Goal: Find specific page/section: Find specific page/section

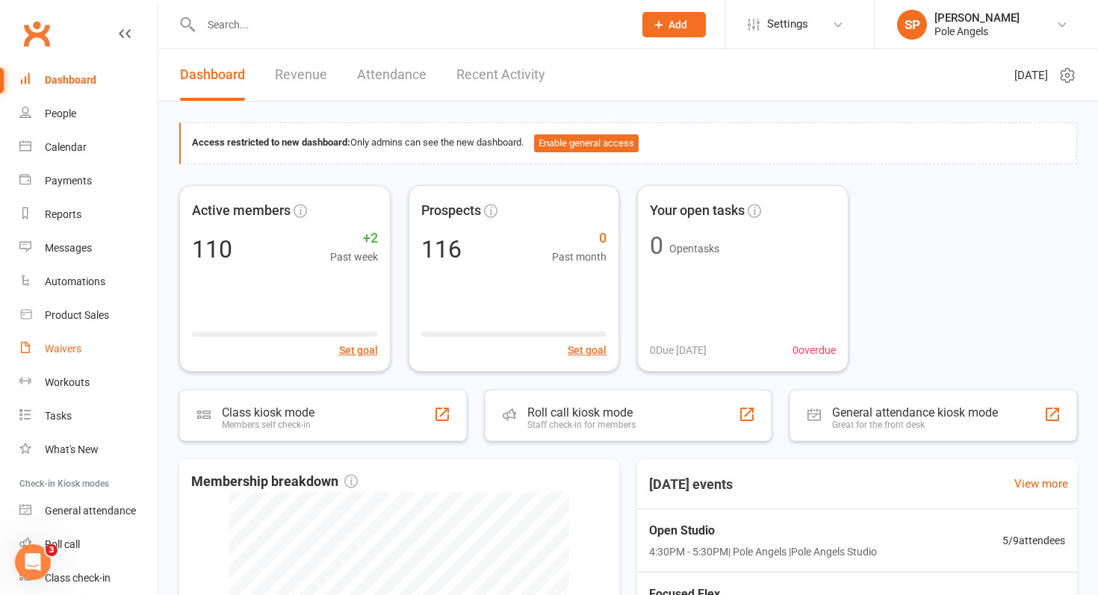
click at [56, 350] on div "Waivers" at bounding box center [63, 349] width 37 height 12
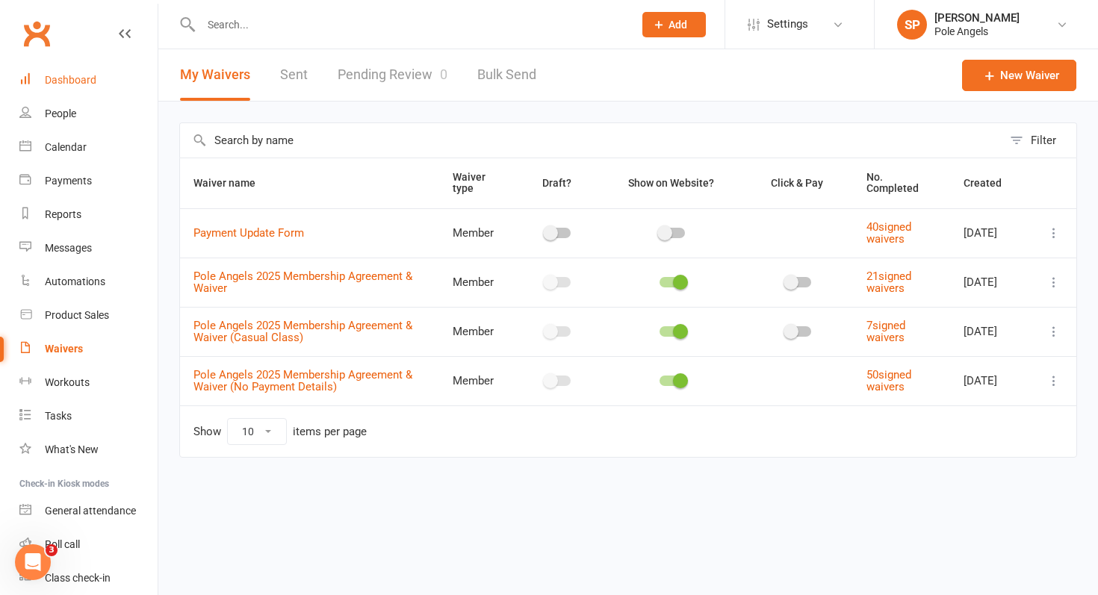
click at [89, 84] on div "Dashboard" at bounding box center [71, 80] width 52 height 12
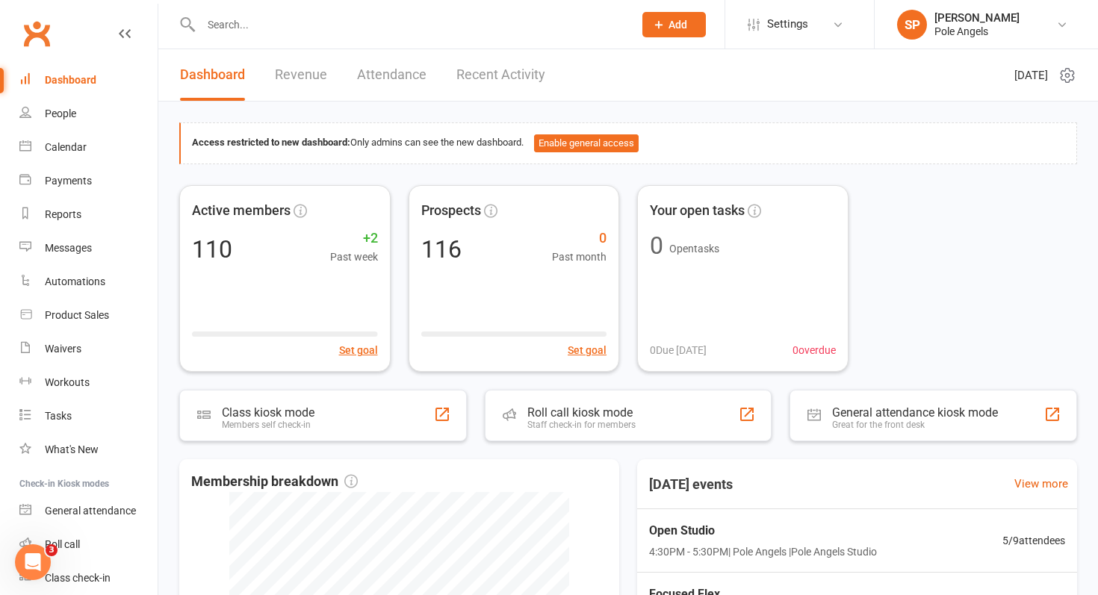
click at [503, 84] on link "Recent Activity" at bounding box center [500, 75] width 89 height 52
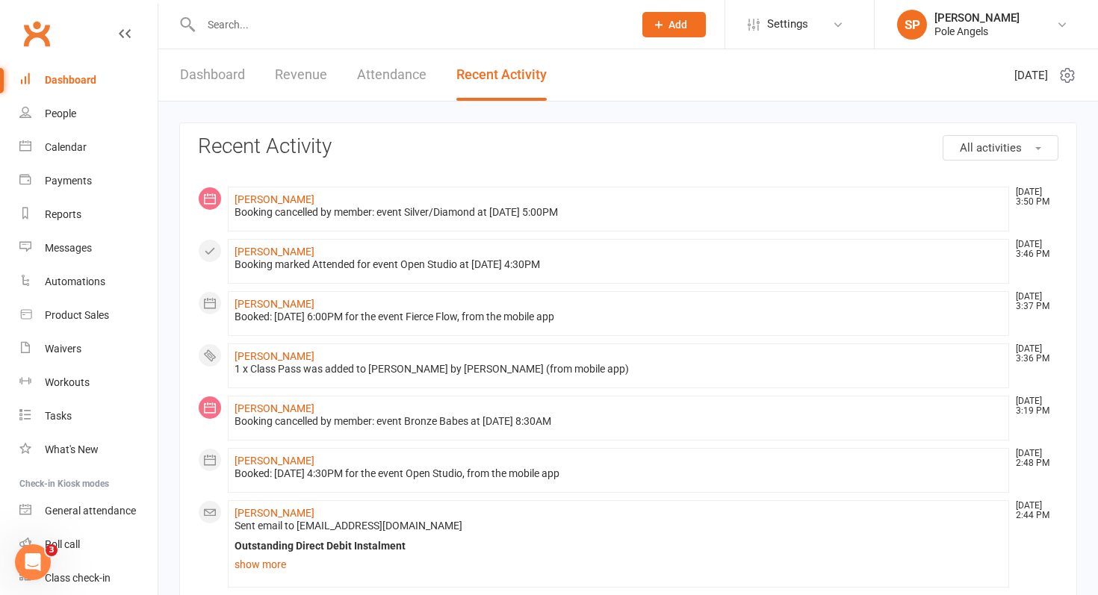
click at [236, 16] on input "text" at bounding box center [409, 24] width 426 height 21
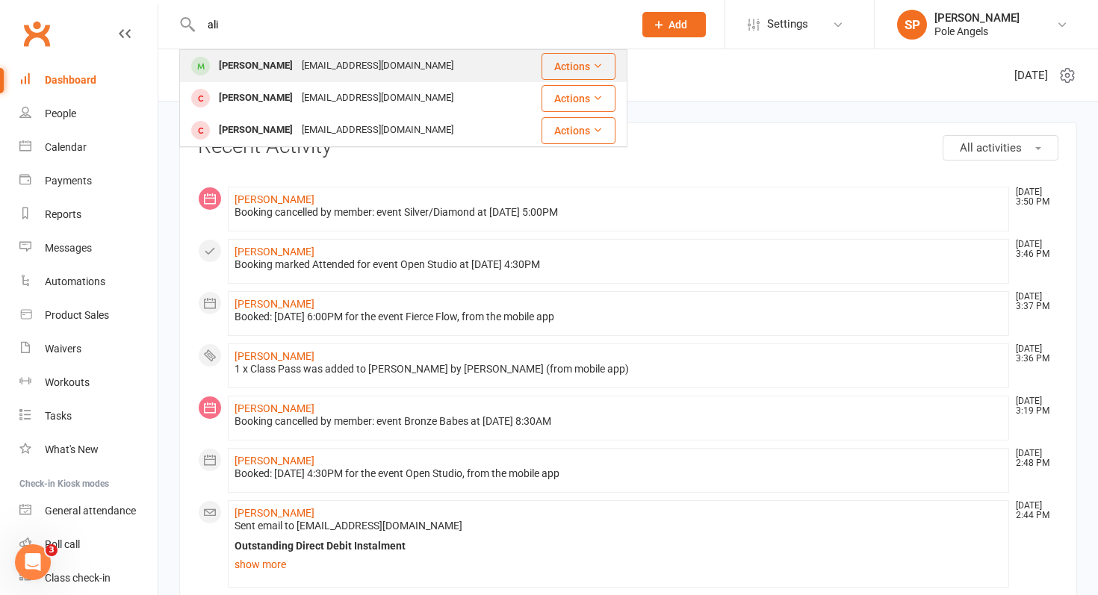
type input "ali"
click at [244, 72] on div "Aliya Kirby" at bounding box center [255, 66] width 83 height 22
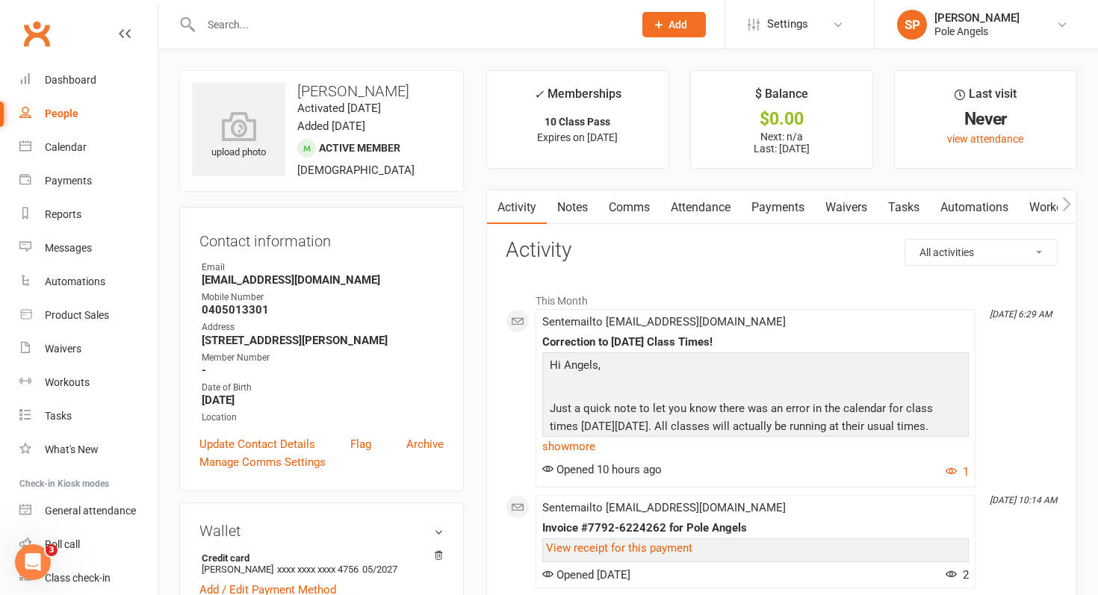
click at [786, 202] on link "Payments" at bounding box center [778, 207] width 74 height 34
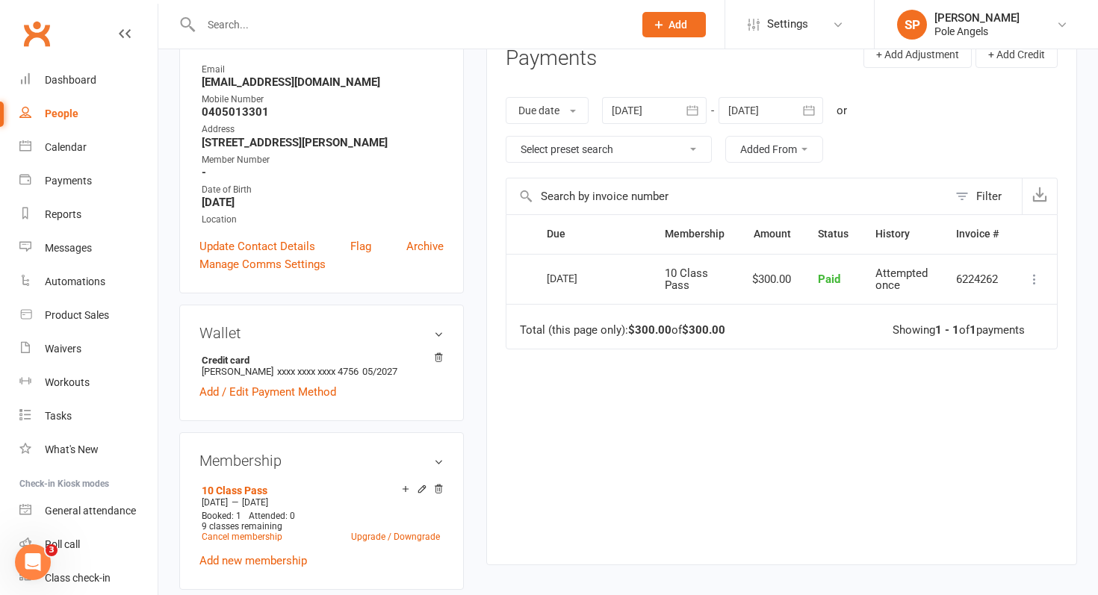
scroll to position [199, 0]
click at [69, 76] on div "Dashboard" at bounding box center [71, 80] width 52 height 12
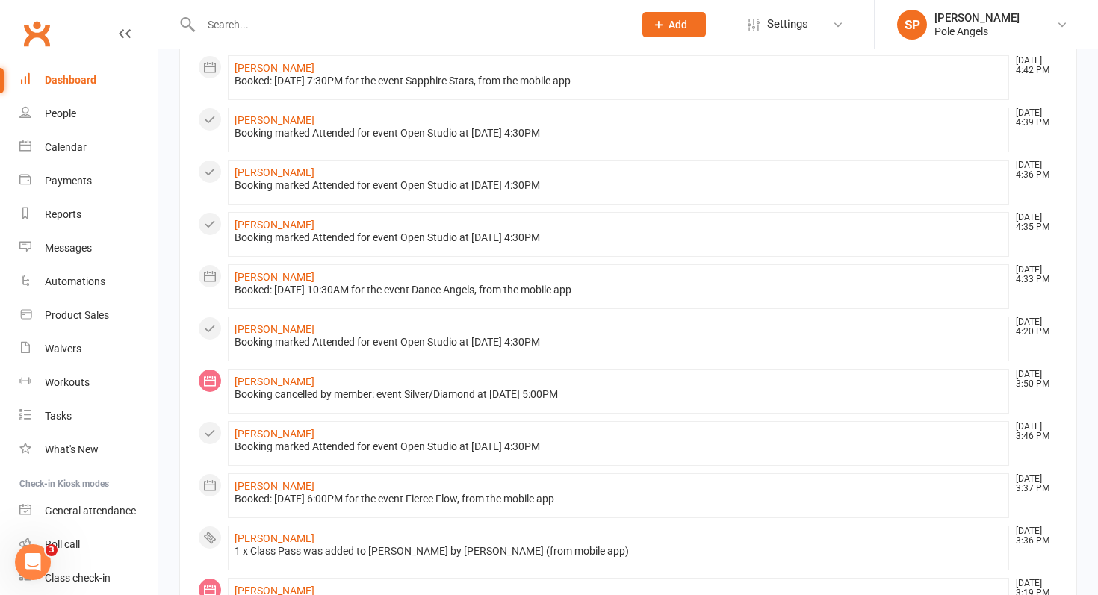
scroll to position [141, 0]
